Goal: Information Seeking & Learning: Learn about a topic

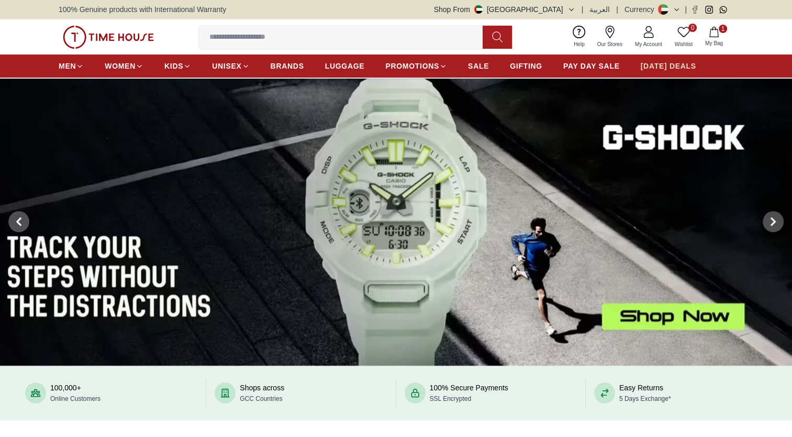
click at [655, 62] on span "[DATE] DEALS" at bounding box center [668, 66] width 55 height 10
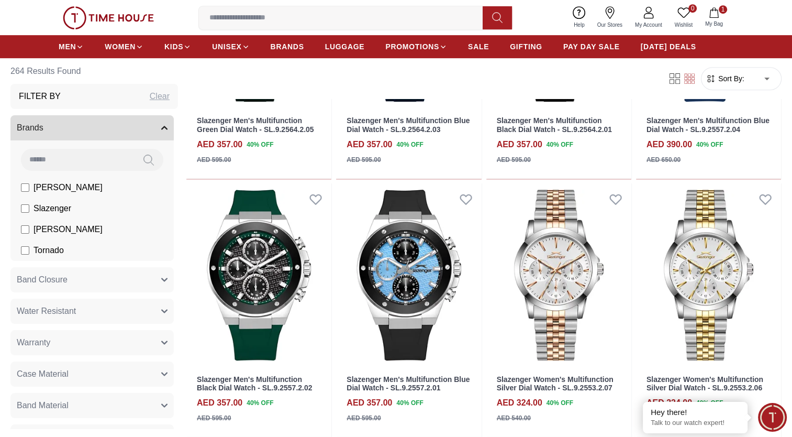
scroll to position [494, 0]
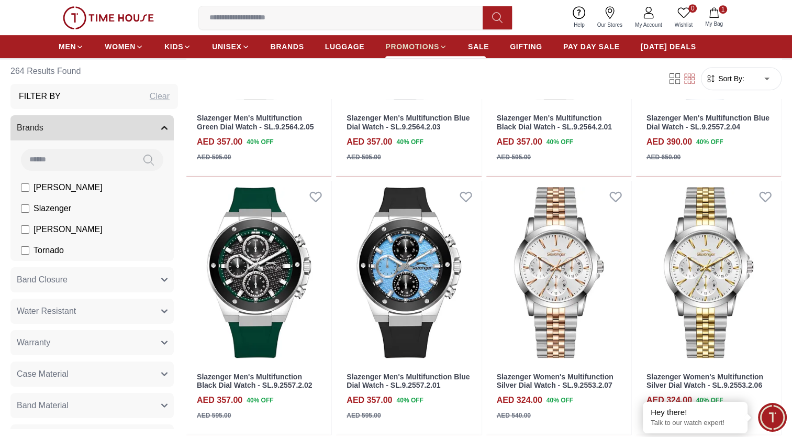
click at [418, 49] on span "PROMOTIONS" at bounding box center [412, 46] width 54 height 10
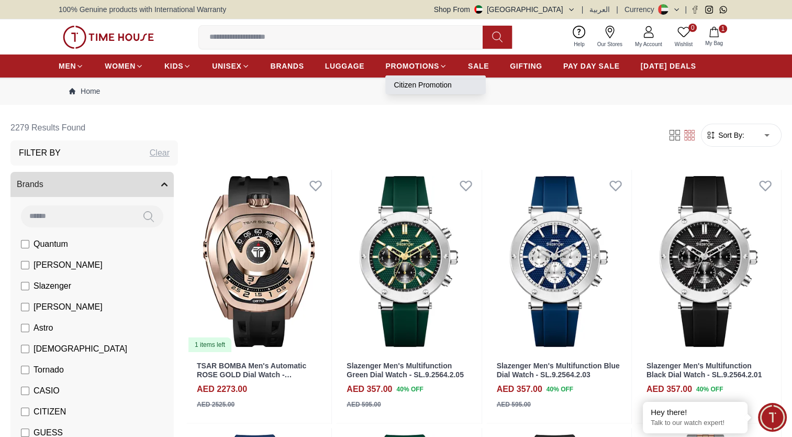
click at [428, 84] on link "Citizen Promotion" at bounding box center [436, 85] width 84 height 10
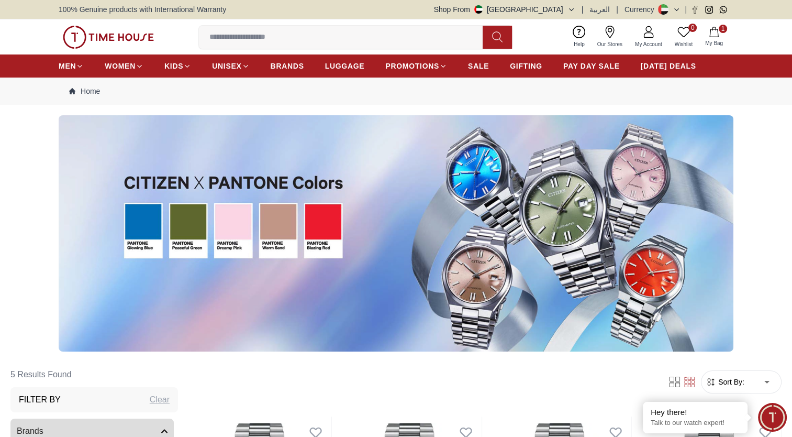
click at [106, 36] on img at bounding box center [108, 37] width 91 height 23
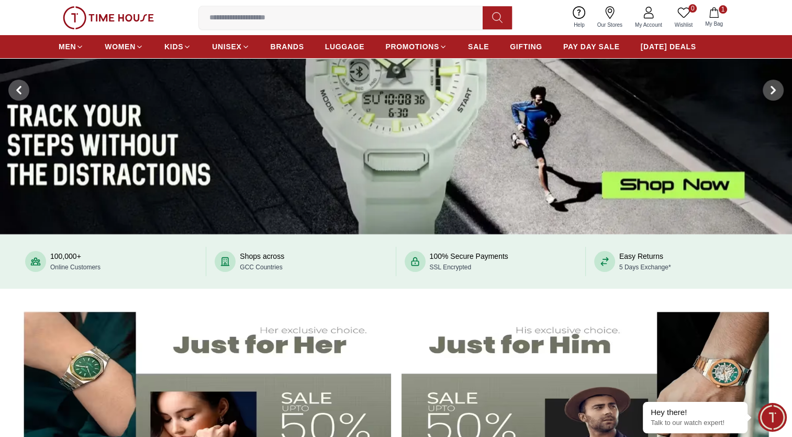
scroll to position [2, 0]
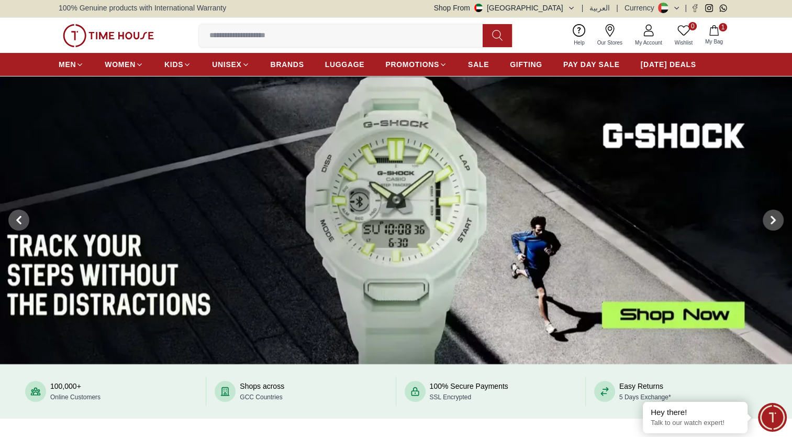
click at [401, 213] on img at bounding box center [396, 220] width 792 height 288
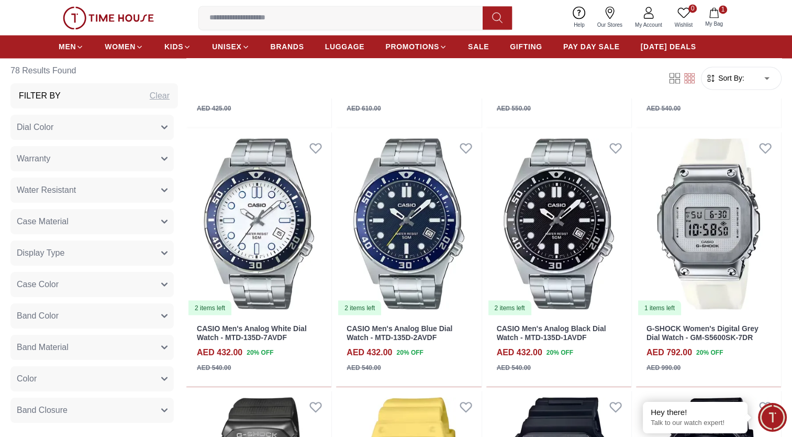
scroll to position [1704, 0]
click at [108, 21] on img at bounding box center [108, 17] width 91 height 23
